Goal: Communication & Community: Answer question/provide support

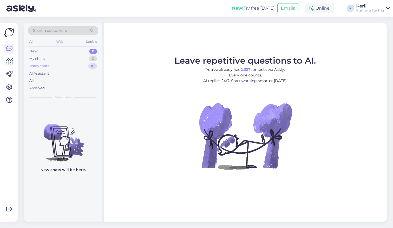
click at [78, 66] on div "Team chats 16" at bounding box center [63, 65] width 70 height 7
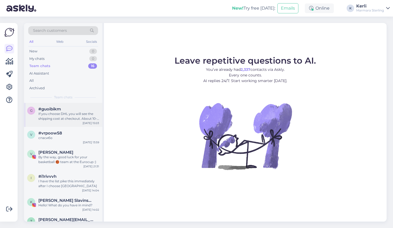
click at [70, 114] on div "If you choose DHL you will see the shipping cost at checkout. About 10-15 eur. …" at bounding box center [68, 116] width 61 height 10
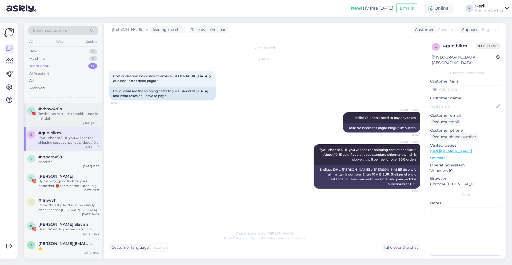
click at [53, 114] on div "Tervist ,kas teil tuleb tooteid juurde ka millalgi" at bounding box center [68, 116] width 61 height 10
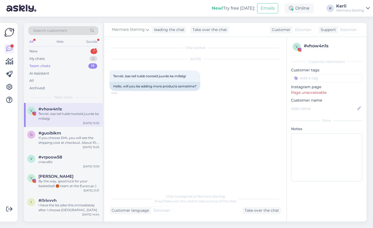
click at [48, 47] on div "Search customers All Web Socials New 1 My chats 0 Team chats 17 AI Assistant Al…" at bounding box center [63, 63] width 78 height 80
click at [47, 50] on div "New 1" at bounding box center [63, 50] width 70 height 7
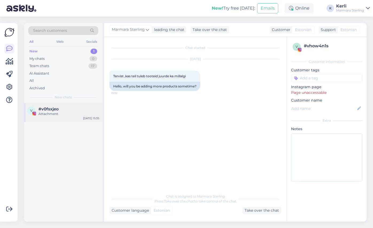
click at [54, 109] on span "#v0fsxjeo" at bounding box center [48, 108] width 20 height 5
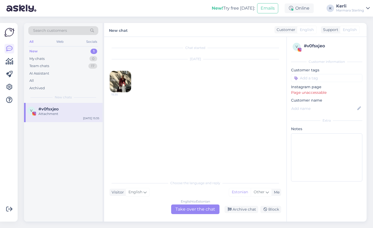
click at [125, 83] on img at bounding box center [120, 81] width 21 height 21
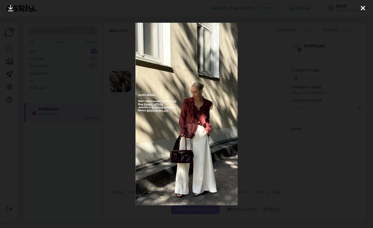
click at [363, 9] on icon at bounding box center [362, 8] width 4 height 7
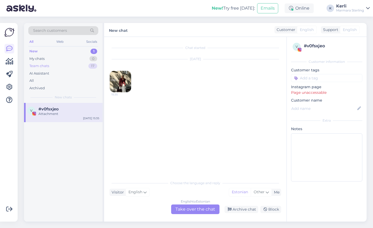
click at [57, 66] on div "Team chats 17" at bounding box center [63, 65] width 70 height 7
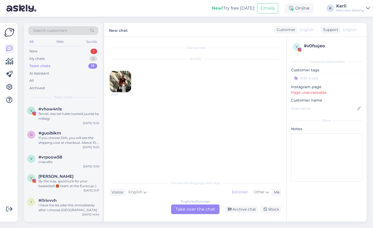
click at [11, 7] on img at bounding box center [21, 8] width 30 height 17
